Goal: Task Accomplishment & Management: Use online tool/utility

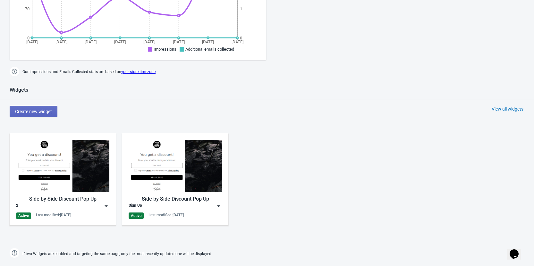
scroll to position [402, 0]
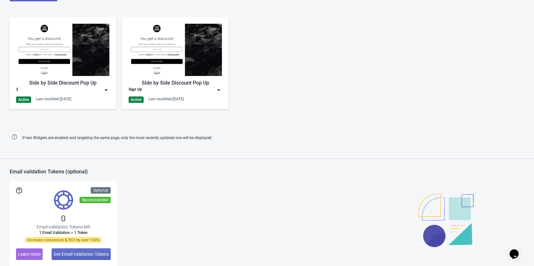
click at [106, 88] on img at bounding box center [106, 90] width 6 height 6
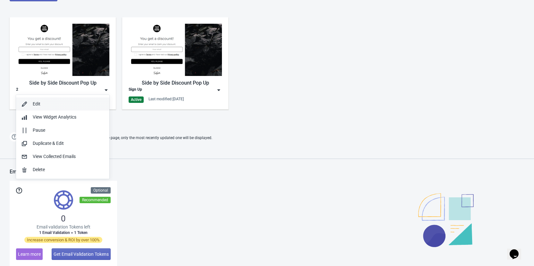
click at [38, 103] on div "Edit" at bounding box center [69, 104] width 72 height 7
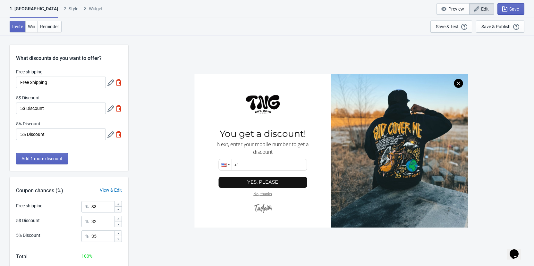
click at [64, 8] on div "2 . Style" at bounding box center [71, 10] width 14 height 11
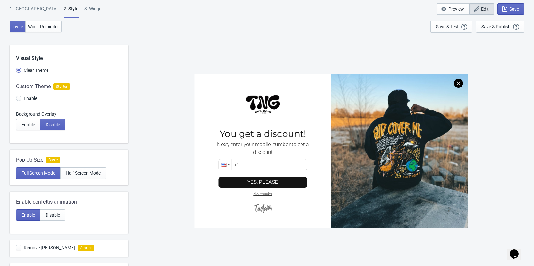
click at [84, 8] on div "3. Widget" at bounding box center [93, 10] width 19 height 11
select select "once"
select select "1"
select select "left"
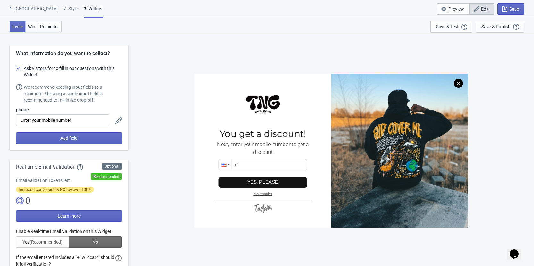
click at [26, 11] on div "1. [GEOGRAPHIC_DATA]" at bounding box center [34, 10] width 48 height 11
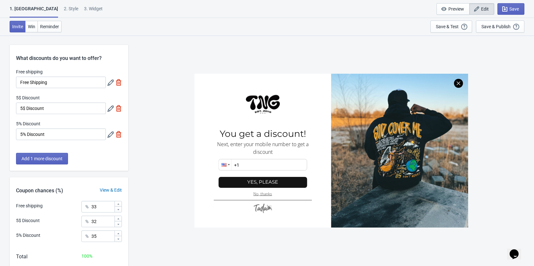
scroll to position [35, 0]
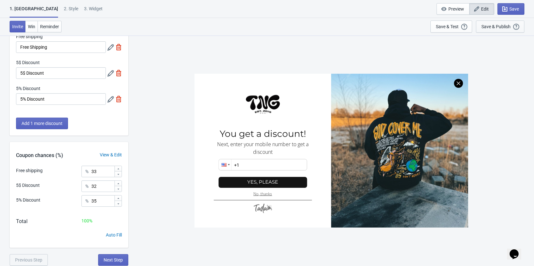
click at [500, 26] on div "Save & Publish" at bounding box center [495, 26] width 29 height 5
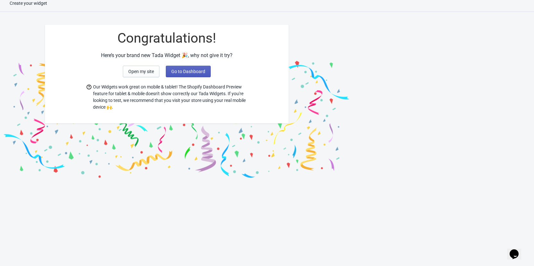
click at [182, 71] on span "Go to Dashboard" at bounding box center [188, 71] width 34 height 5
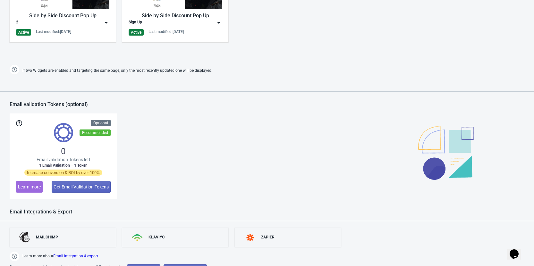
scroll to position [405, 0]
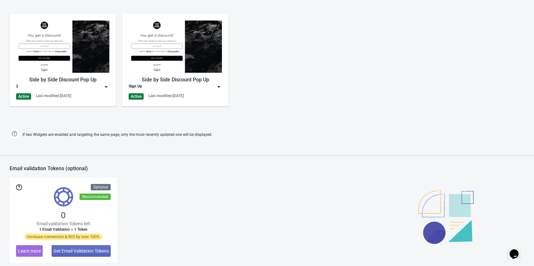
click at [178, 74] on div "Side by Side Discount Pop Up Sign Up Active Last modified: [DATE]" at bounding box center [175, 60] width 93 height 79
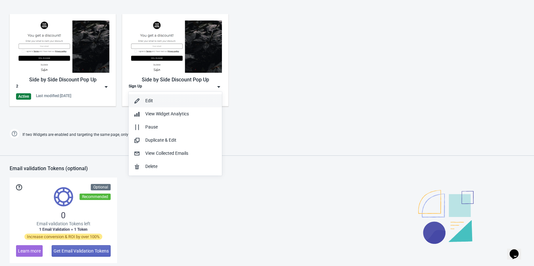
click at [164, 100] on div "Edit" at bounding box center [181, 100] width 72 height 7
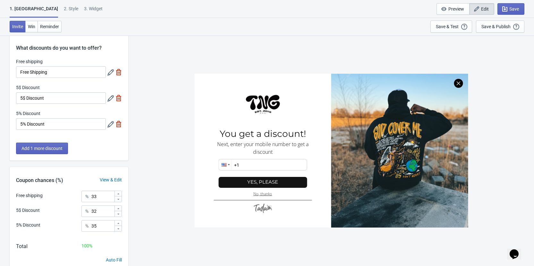
scroll to position [35, 0]
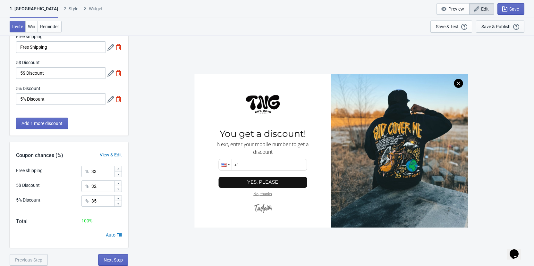
click at [496, 28] on div "Save & Publish" at bounding box center [495, 26] width 29 height 5
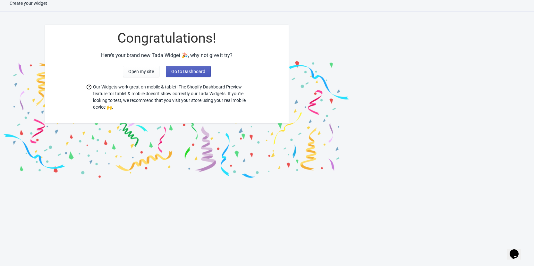
click at [187, 73] on span "Go to Dashboard" at bounding box center [188, 71] width 34 height 5
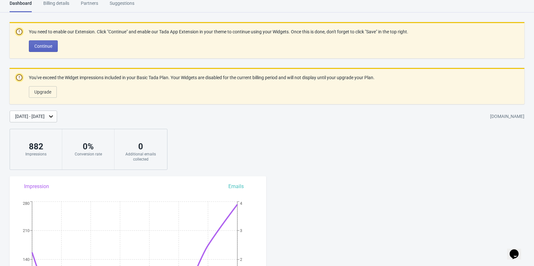
click at [58, 3] on div "Billing details" at bounding box center [56, 5] width 26 height 11
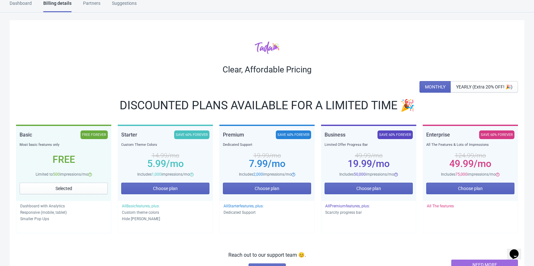
click at [22, 1] on div "Dashboard" at bounding box center [21, 5] width 22 height 11
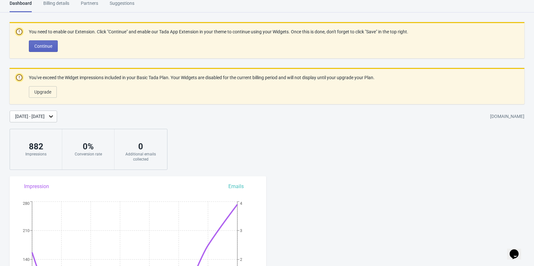
click at [93, 4] on div "Partners" at bounding box center [89, 5] width 17 height 11
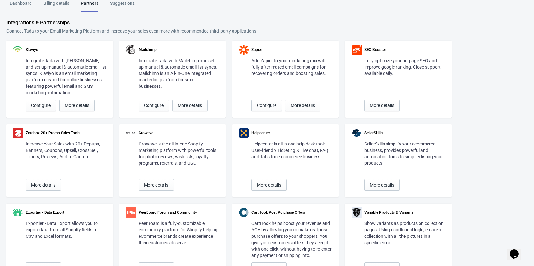
click at [57, 3] on div "Billing details" at bounding box center [56, 5] width 26 height 11
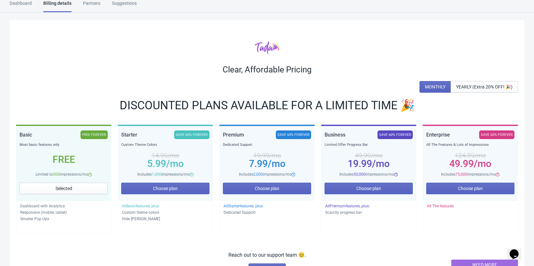
click at [22, 3] on div "Dashboard" at bounding box center [21, 5] width 22 height 11
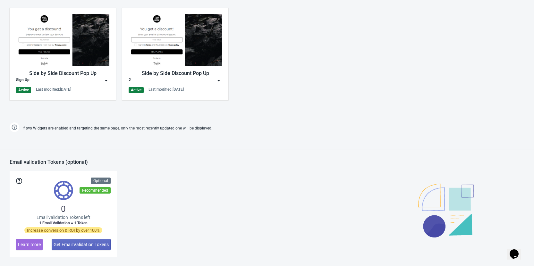
scroll to position [481, 0]
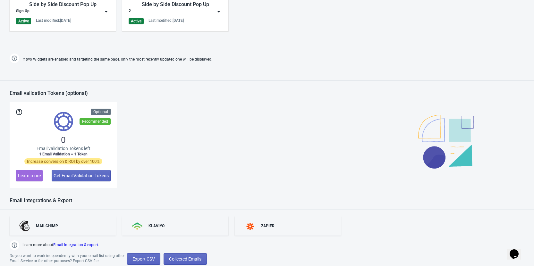
click at [86, 133] on div "0 Email validation Tokens left 1 Email Validation = 1 Token Increase conversion…" at bounding box center [63, 145] width 107 height 86
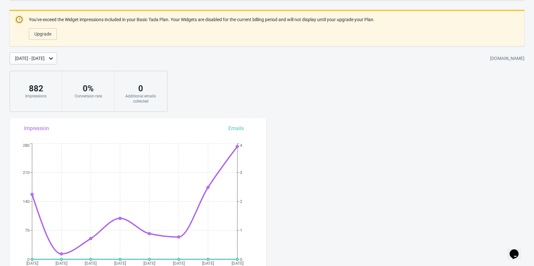
scroll to position [0, 0]
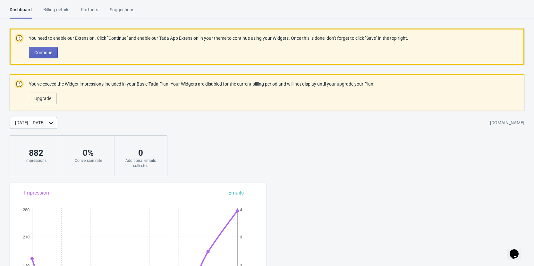
click at [128, 46] on div "You need to enable our Extension. Click "Continue" and enable our Tada App Exte…" at bounding box center [218, 47] width 379 height 26
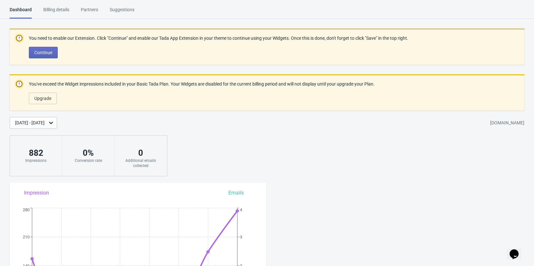
click at [25, 12] on div "Dashboard" at bounding box center [21, 12] width 22 height 12
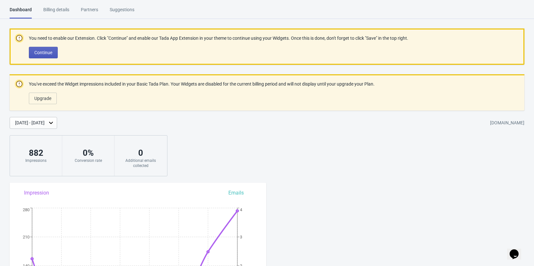
click at [39, 54] on span "Continue" at bounding box center [43, 52] width 18 height 5
